Goal: Task Accomplishment & Management: Manage account settings

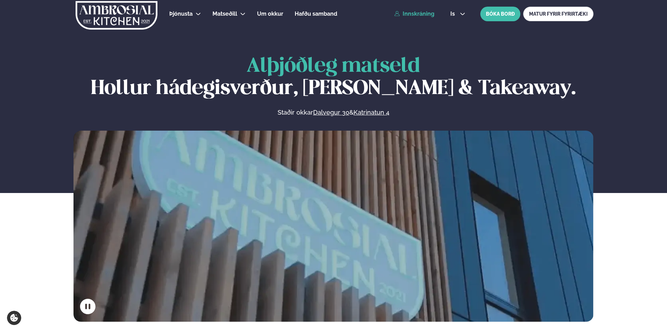
click at [426, 15] on link "Innskráning" at bounding box center [414, 14] width 40 height 6
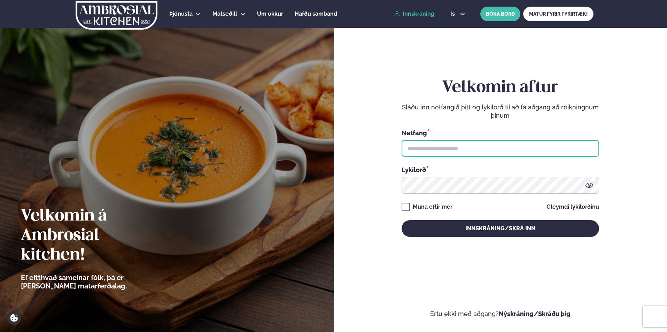
type input "**********"
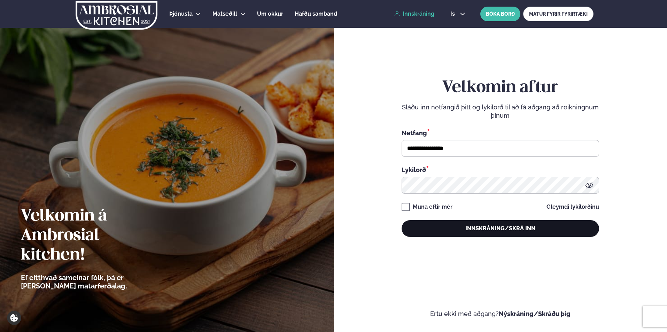
click at [433, 227] on button "Innskráning/Skrá inn" at bounding box center [499, 228] width 197 height 17
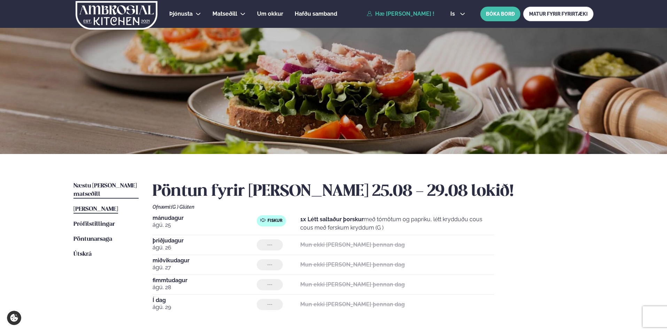
click at [107, 184] on span "Næstu [PERSON_NAME] matseðill" at bounding box center [104, 190] width 63 height 14
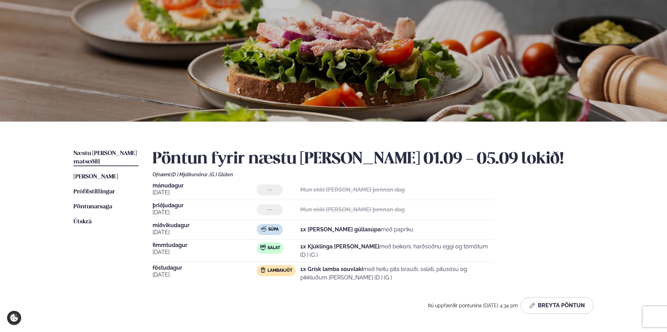
scroll to position [53, 0]
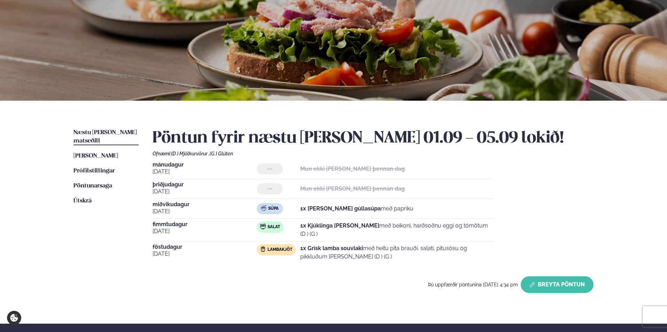
click at [589, 288] on button "Breyta Pöntun" at bounding box center [556, 284] width 73 height 17
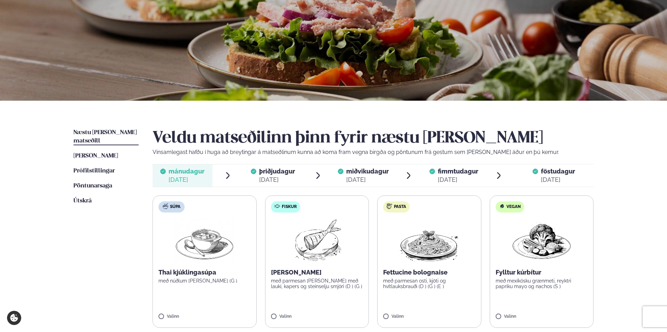
click at [446, 179] on div "[DATE]" at bounding box center [458, 179] width 40 height 8
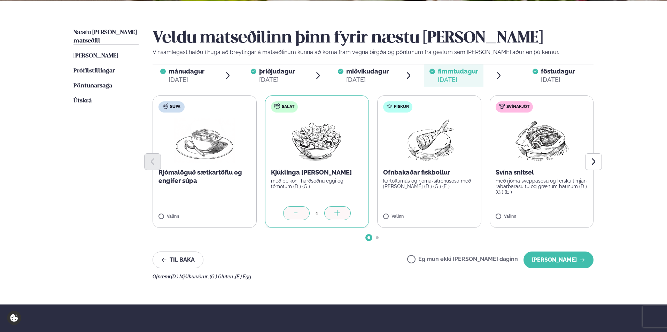
scroll to position [161, 0]
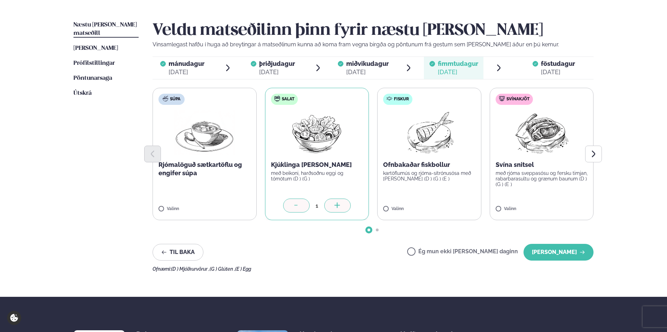
click at [302, 207] on div at bounding box center [296, 205] width 26 height 14
click at [535, 257] on button "[PERSON_NAME]" at bounding box center [558, 252] width 70 height 17
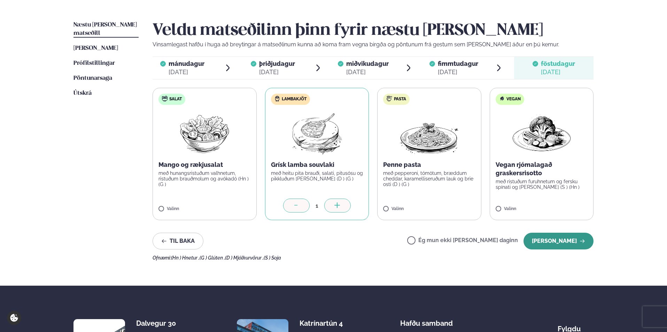
click at [553, 247] on button "[PERSON_NAME]" at bounding box center [558, 241] width 70 height 17
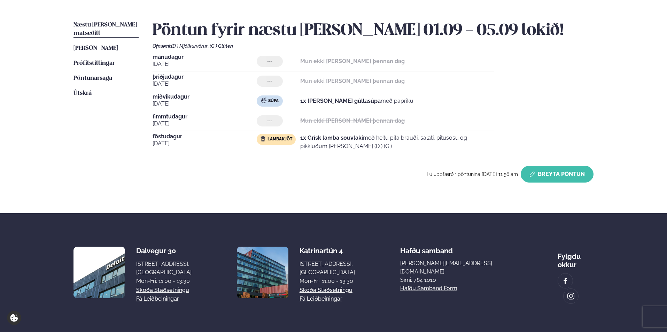
click at [551, 181] on button "Breyta Pöntun" at bounding box center [556, 174] width 73 height 17
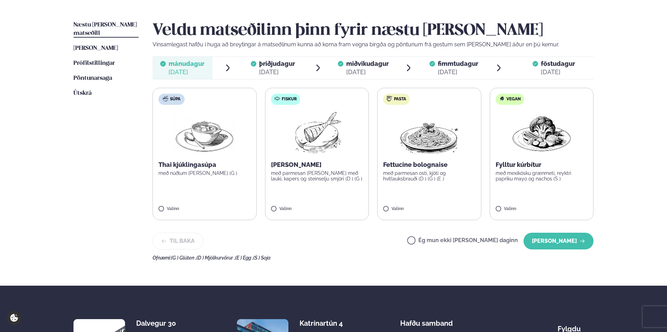
click at [269, 69] on div "[DATE]" at bounding box center [277, 72] width 36 height 8
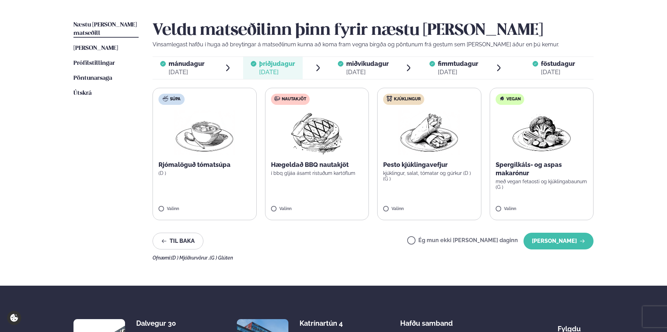
click at [360, 64] on span "miðvikudagur" at bounding box center [367, 63] width 42 height 7
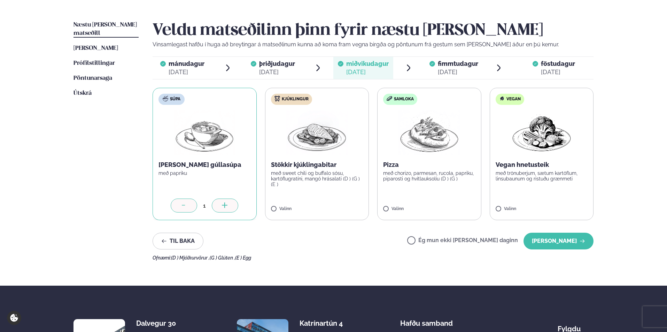
click at [406, 66] on icon at bounding box center [408, 68] width 8 height 8
click at [431, 64] on icon at bounding box center [432, 64] width 2 height 2
